Goal: Information Seeking & Learning: Stay updated

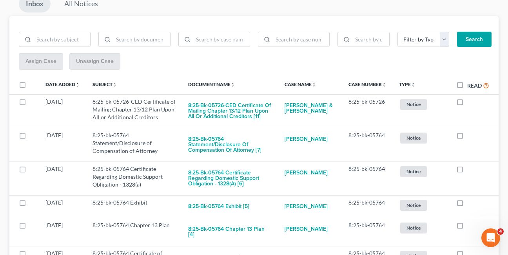
scroll to position [90, 0]
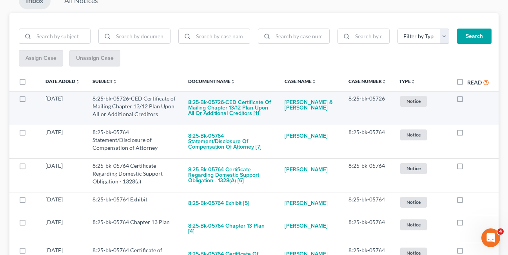
click at [467, 101] on label at bounding box center [467, 101] width 0 height 0
click at [470, 99] on input "checkbox" at bounding box center [472, 97] width 5 height 5
checkbox input "true"
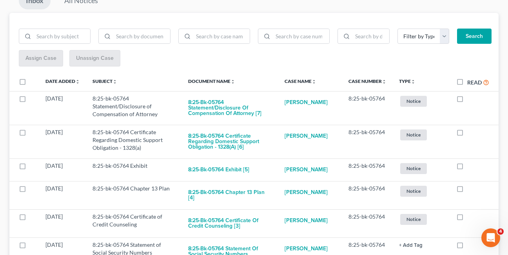
click at [467, 101] on label at bounding box center [467, 101] width 0 height 0
click at [470, 99] on input "checkbox" at bounding box center [472, 97] width 5 height 5
checkbox input "true"
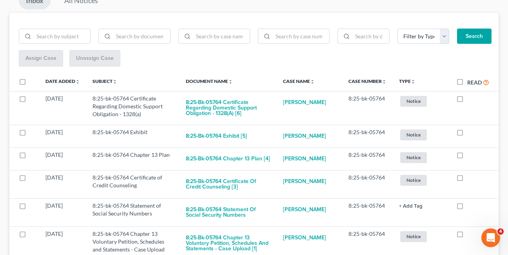
click at [467, 101] on label at bounding box center [467, 101] width 0 height 0
click at [470, 99] on input "checkbox" at bounding box center [472, 97] width 5 height 5
checkbox input "true"
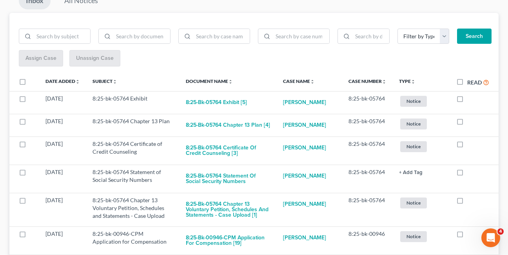
click at [467, 101] on label at bounding box center [467, 101] width 0 height 0
click at [470, 99] on input "checkbox" at bounding box center [472, 97] width 5 height 5
checkbox input "true"
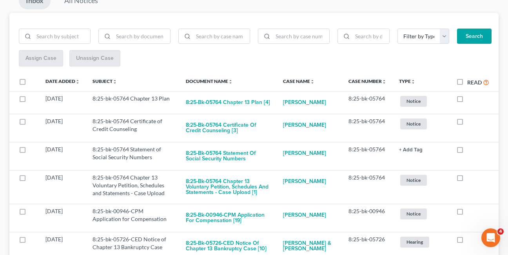
click at [467, 101] on label at bounding box center [467, 101] width 0 height 0
click at [470, 99] on input "checkbox" at bounding box center [472, 97] width 5 height 5
checkbox input "true"
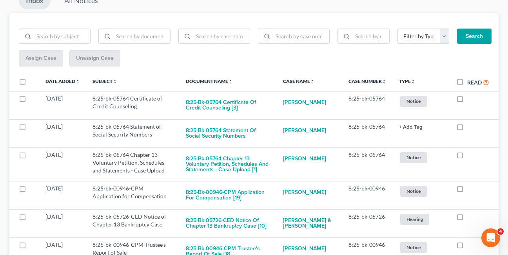
click at [467, 101] on label at bounding box center [467, 101] width 0 height 0
click at [470, 99] on input "checkbox" at bounding box center [472, 97] width 5 height 5
checkbox input "true"
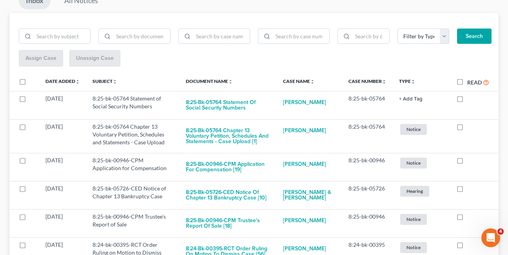
click at [467, 101] on label at bounding box center [467, 101] width 0 height 0
click at [470, 99] on input "checkbox" at bounding box center [472, 97] width 5 height 5
checkbox input "true"
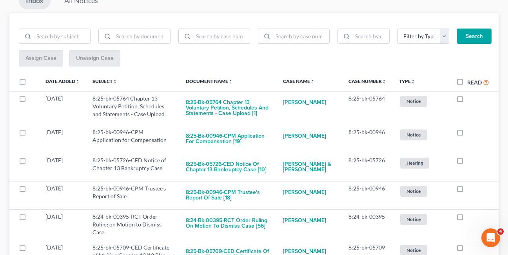
click at [467, 101] on label at bounding box center [467, 101] width 0 height 0
click at [470, 99] on input "checkbox" at bounding box center [472, 97] width 5 height 5
checkbox input "true"
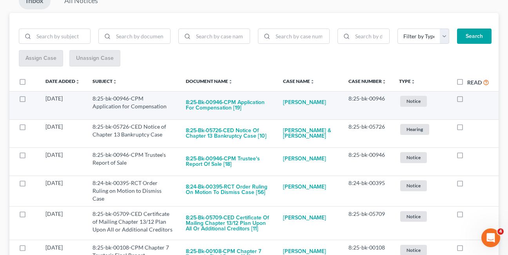
click at [467, 101] on label at bounding box center [467, 101] width 0 height 0
click at [470, 99] on input "checkbox" at bounding box center [472, 97] width 5 height 5
checkbox input "true"
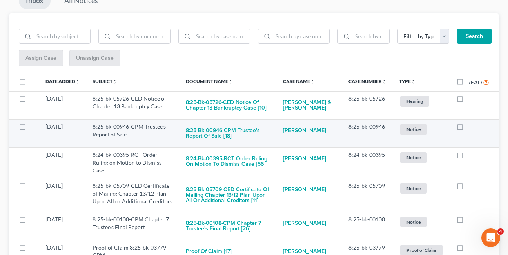
click at [467, 129] on label at bounding box center [467, 129] width 0 height 0
click at [470, 128] on input "checkbox" at bounding box center [472, 125] width 5 height 5
checkbox input "true"
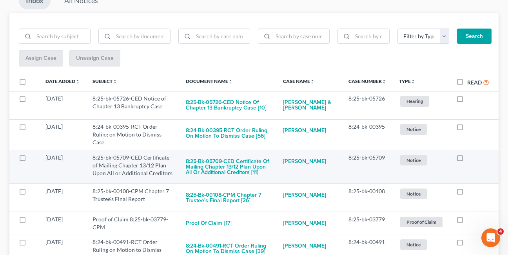
click at [467, 160] on label at bounding box center [467, 160] width 0 height 0
click at [470, 159] on input "checkbox" at bounding box center [472, 156] width 5 height 5
checkbox input "true"
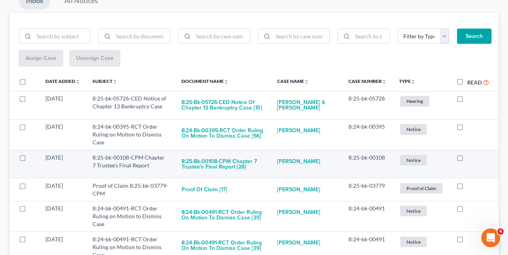
click at [467, 160] on label at bounding box center [467, 160] width 0 height 0
click at [470, 159] on input "checkbox" at bounding box center [472, 156] width 5 height 5
checkbox input "true"
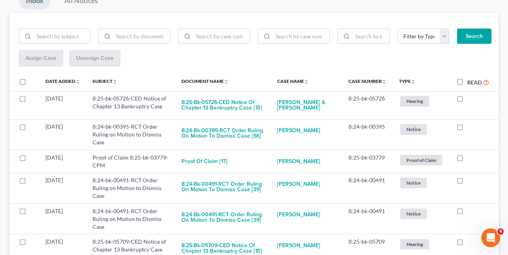
click at [467, 160] on label at bounding box center [467, 160] width 0 height 0
click at [470, 159] on input "checkbox" at bounding box center [472, 156] width 5 height 5
checkbox input "true"
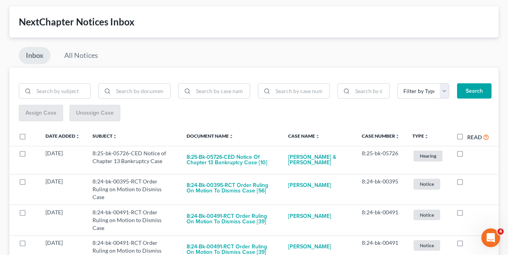
scroll to position [0, 0]
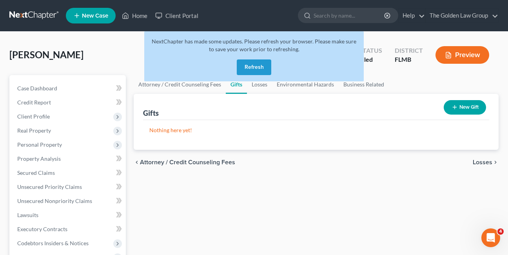
click at [252, 69] on button "Refresh" at bounding box center [254, 68] width 34 height 16
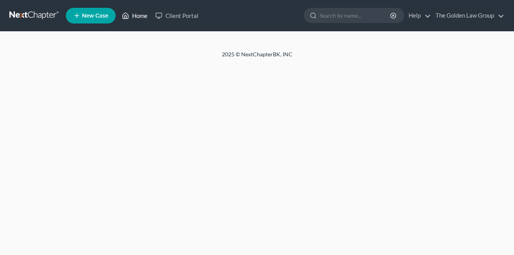
click at [134, 15] on link "Home" at bounding box center [134, 16] width 33 height 14
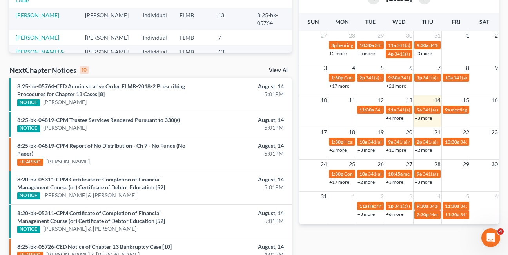
scroll to position [192, 0]
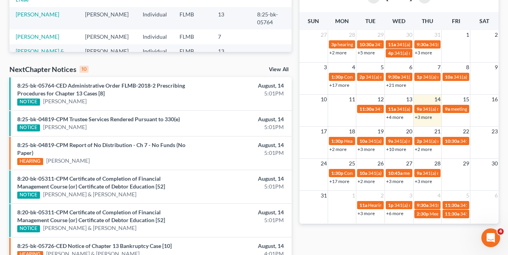
click at [337, 149] on link "+2 more" at bounding box center [337, 150] width 17 height 6
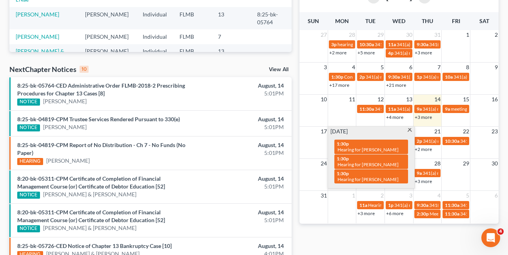
click at [410, 131] on span at bounding box center [410, 130] width 6 height 5
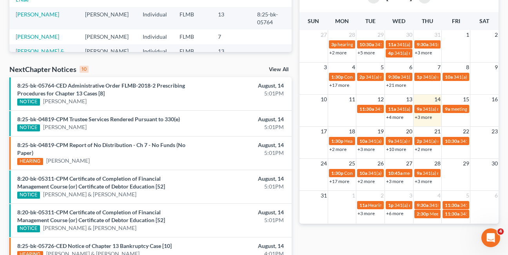
click at [364, 181] on link "+2 more" at bounding box center [365, 182] width 17 height 6
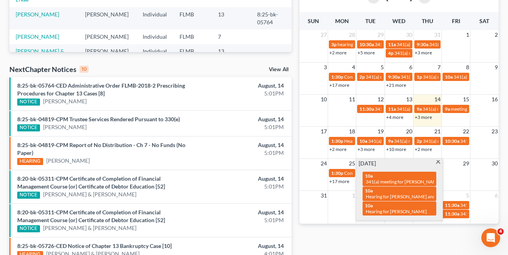
click at [438, 162] on span at bounding box center [438, 163] width 6 height 5
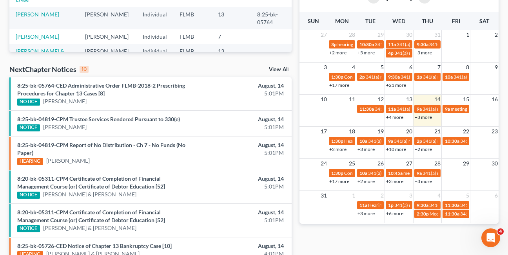
click at [369, 150] on link "+3 more" at bounding box center [365, 150] width 17 height 6
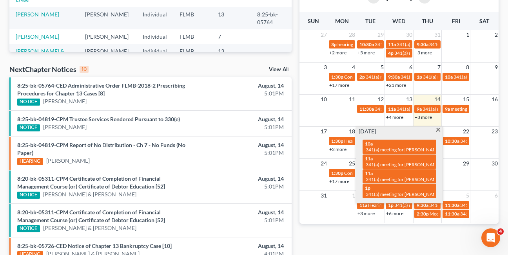
click at [438, 128] on span at bounding box center [438, 130] width 6 height 5
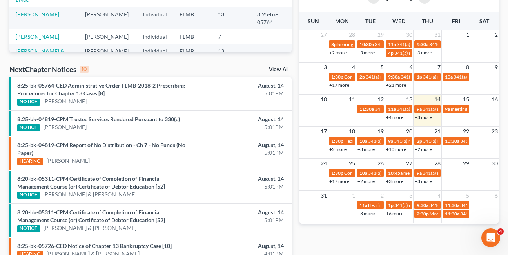
click at [398, 149] on link "+10 more" at bounding box center [396, 150] width 20 height 6
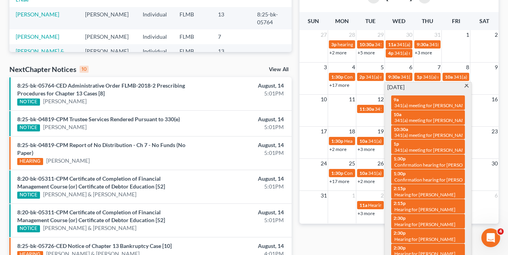
click at [467, 88] on span at bounding box center [466, 86] width 6 height 5
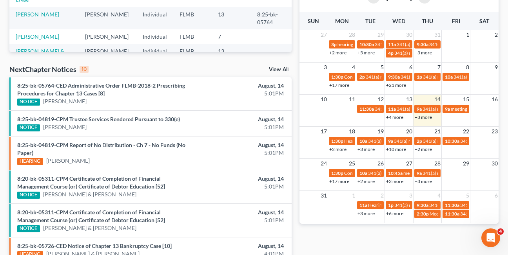
click at [420, 151] on link "+2 more" at bounding box center [422, 150] width 17 height 6
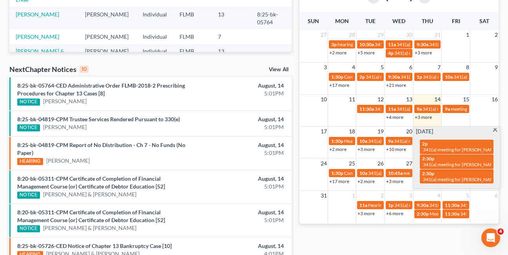
click at [494, 130] on span at bounding box center [495, 130] width 6 height 5
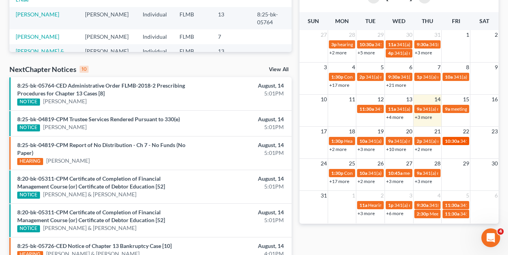
click at [461, 140] on span "341(a) meeting for Kristofer Collera" at bounding box center [498, 141] width 76 height 6
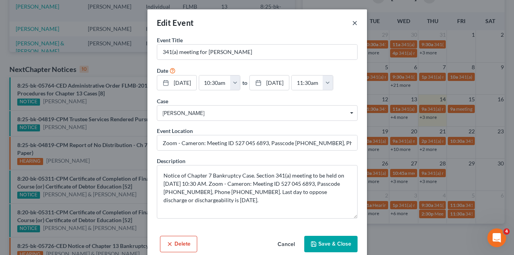
click at [352, 23] on button "×" at bounding box center [354, 22] width 5 height 9
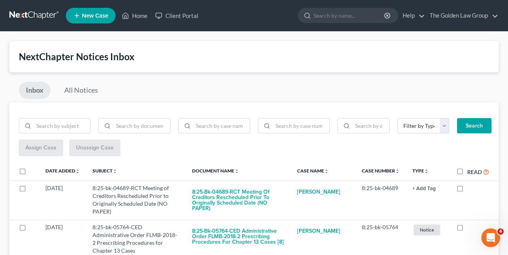
click at [85, 90] on link "All Notices" at bounding box center [81, 90] width 48 height 17
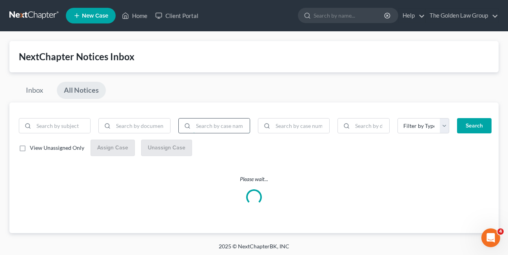
click at [209, 126] on input "search" at bounding box center [221, 126] width 56 height 15
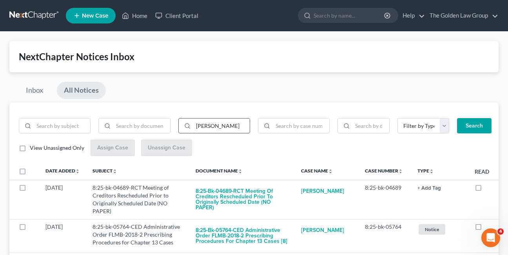
type input "zemke"
click at [457, 118] on button "Search" at bounding box center [474, 126] width 34 height 16
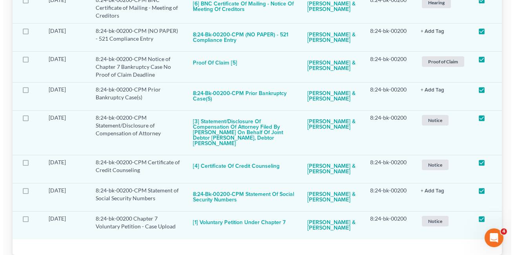
scroll to position [1891, 0]
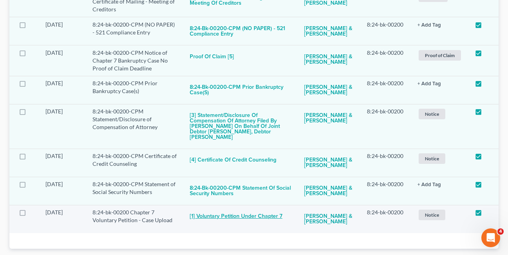
click at [237, 209] on button "[1] Voluntary Petition under Chapter 7" at bounding box center [236, 217] width 92 height 16
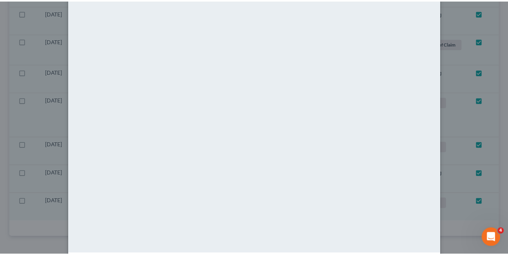
scroll to position [0, 0]
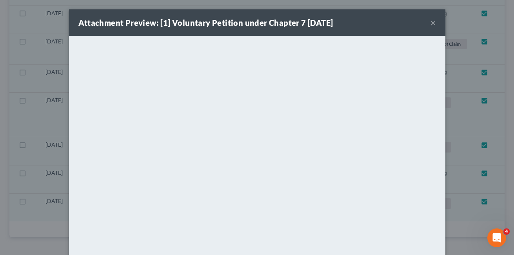
click at [201, 27] on strong "Attachment Preview: [1] Voluntary Petition under Chapter 7 01/16/2024" at bounding box center [205, 22] width 255 height 9
click at [430, 22] on button "×" at bounding box center [432, 22] width 5 height 9
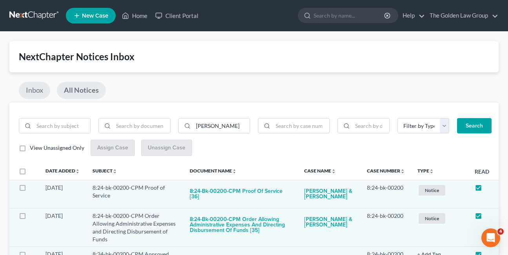
click at [27, 90] on link "Inbox" at bounding box center [34, 90] width 31 height 17
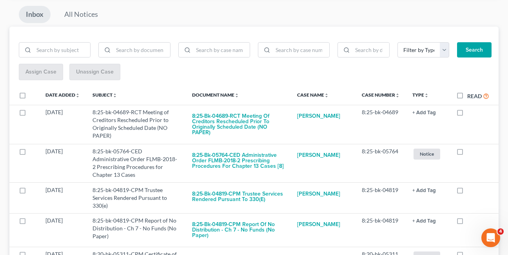
scroll to position [83, 0]
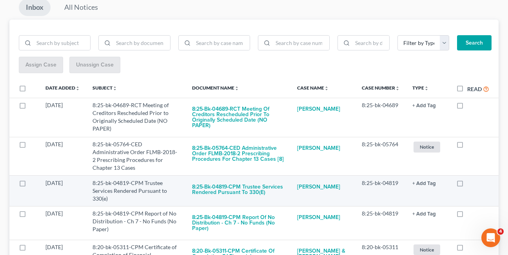
click at [467, 185] on label at bounding box center [467, 185] width 0 height 0
click at [470, 183] on input "checkbox" at bounding box center [472, 181] width 5 height 5
checkbox input "true"
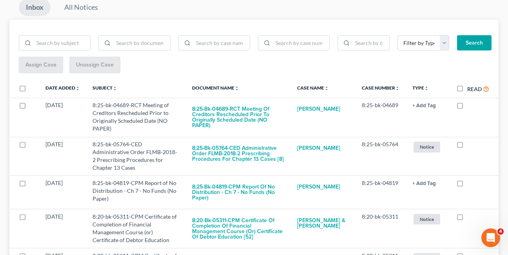
click at [467, 185] on label at bounding box center [467, 185] width 0 height 0
click at [470, 183] on input "checkbox" at bounding box center [472, 181] width 5 height 5
checkbox input "true"
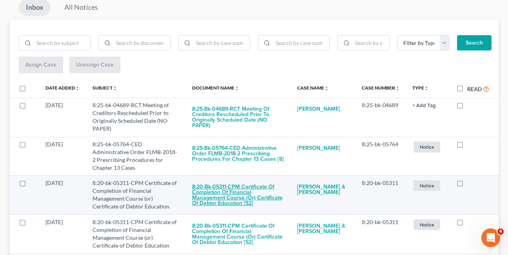
click at [217, 200] on button "8:20-bk-05311-CPM Certificate of Completion of Financial Management Course (or)…" at bounding box center [238, 195] width 92 height 32
checkbox input "true"
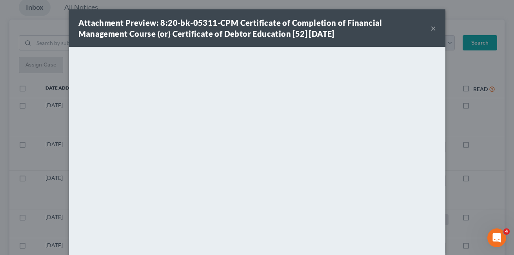
click at [430, 29] on button "×" at bounding box center [432, 28] width 5 height 9
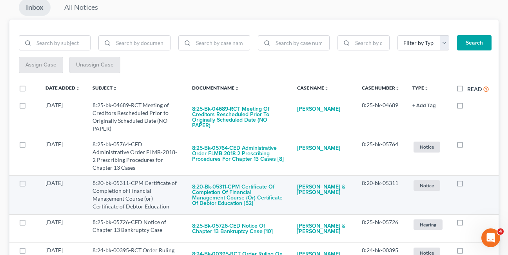
click at [467, 185] on label at bounding box center [467, 185] width 0 height 0
click at [470, 184] on input "checkbox" at bounding box center [472, 181] width 5 height 5
checkbox input "true"
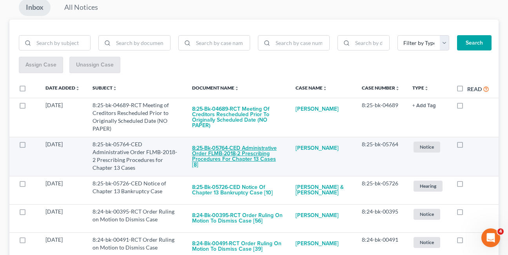
click at [232, 157] on button "8:25-bk-05764-CED Administrative Order FLMB-2018-2 Prescribing Procedures for C…" at bounding box center [237, 157] width 91 height 32
checkbox input "true"
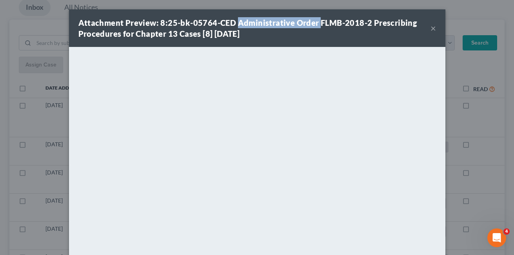
drag, startPoint x: 234, startPoint y: 24, endPoint x: 314, endPoint y: 21, distance: 80.0
click at [314, 21] on strong "Attachment Preview: 8:25-bk-05764-CED Administrative Order FLMB-2018-2 Prescrib…" at bounding box center [247, 28] width 338 height 20
copy strong "Administrative Order"
click at [430, 27] on button "×" at bounding box center [432, 28] width 5 height 9
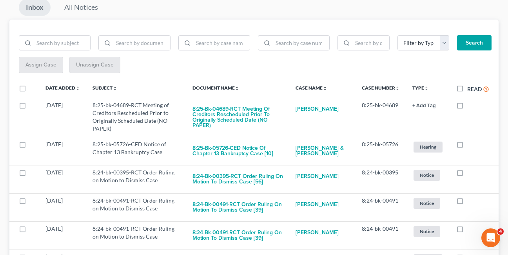
click at [248, 64] on div "Assign Case Unassign Case" at bounding box center [254, 65] width 470 height 17
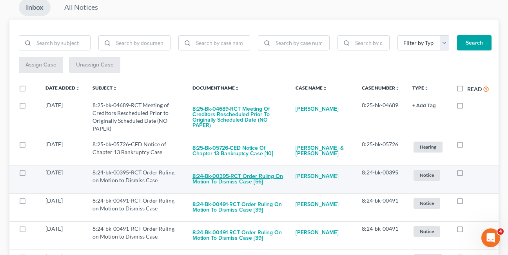
click at [246, 178] on button "8:24-bk-00395-RCT Order Ruling on Motion to Dismiss Case [56]" at bounding box center [237, 179] width 90 height 21
checkbox input "true"
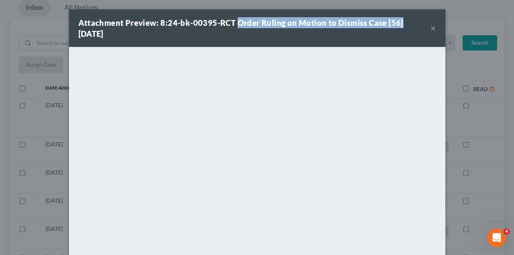
drag, startPoint x: 234, startPoint y: 24, endPoint x: 395, endPoint y: 22, distance: 161.0
click at [395, 22] on strong "Attachment Preview: 8:24-bk-00395-RCT Order Ruling on Motion to Dismiss Case [5…" at bounding box center [240, 28] width 325 height 20
copy strong "Order Ruling on Motion to Dismiss Case [56]"
click at [173, 38] on div "Attachment Preview: 8:24-bk-00395-RCT Order Ruling on Motion to Dismiss Case [5…" at bounding box center [254, 28] width 352 height 22
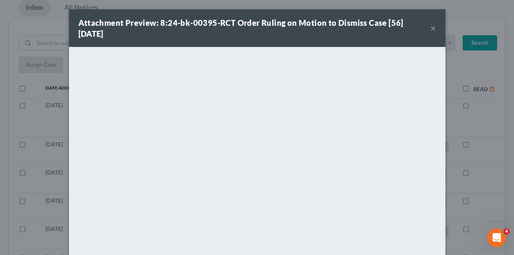
click at [431, 27] on button "×" at bounding box center [432, 28] width 5 height 9
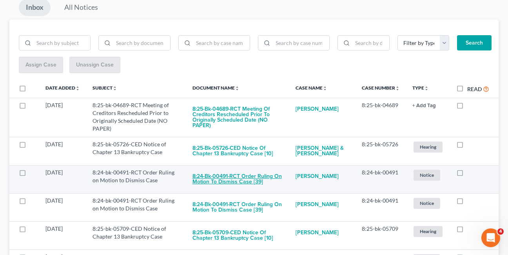
click at [237, 182] on button "8:24-bk-00491-RCT Order Ruling on Motion to Dismiss Case [39]" at bounding box center [237, 179] width 90 height 21
checkbox input "true"
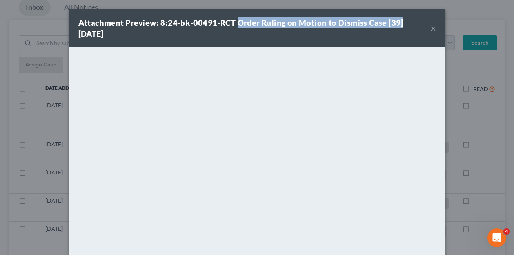
drag, startPoint x: 233, startPoint y: 22, endPoint x: 396, endPoint y: 24, distance: 163.0
click at [396, 24] on div "Attachment Preview: 8:24-bk-00491-RCT Order Ruling on Motion to Dismiss Case [3…" at bounding box center [254, 28] width 352 height 22
copy strong "Order Ruling on Motion to Dismiss Case [39]"
click at [430, 28] on button "×" at bounding box center [432, 28] width 5 height 9
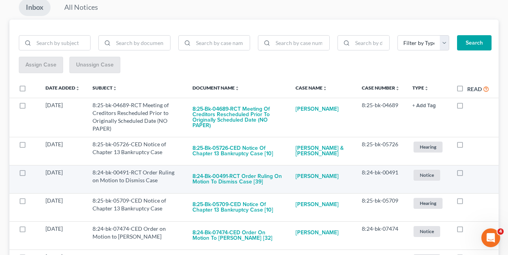
click at [467, 175] on label at bounding box center [467, 175] width 0 height 0
click at [470, 172] on input "checkbox" at bounding box center [472, 171] width 5 height 5
checkbox input "true"
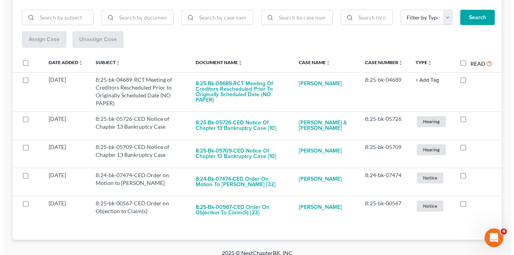
scroll to position [116, 0]
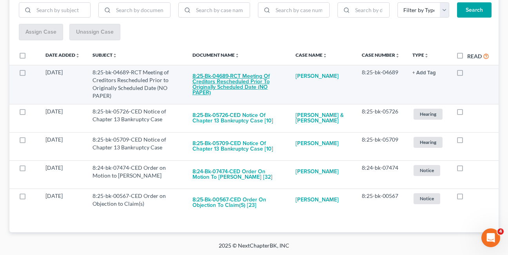
click at [227, 83] on button "8:25-bk-04689-RCT Meeting of Creditors Rescheduled Prior to Originally Schedule…" at bounding box center [237, 85] width 90 height 32
checkbox input "true"
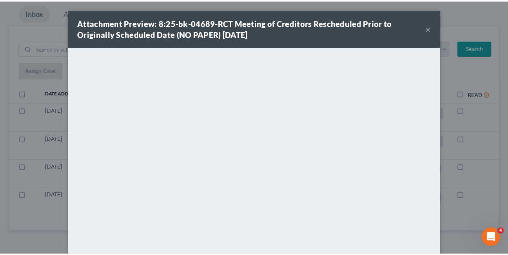
scroll to position [78, 0]
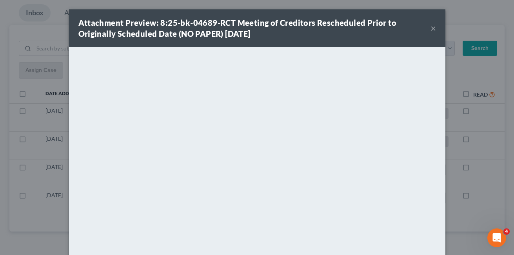
click at [430, 29] on button "×" at bounding box center [432, 28] width 5 height 9
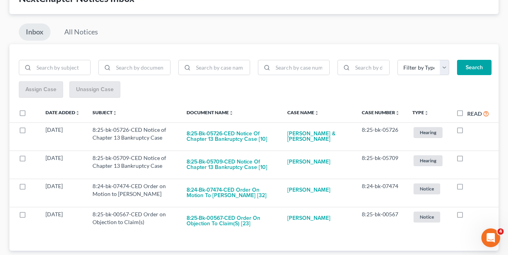
scroll to position [64, 0]
